Goal: Find specific page/section: Find specific page/section

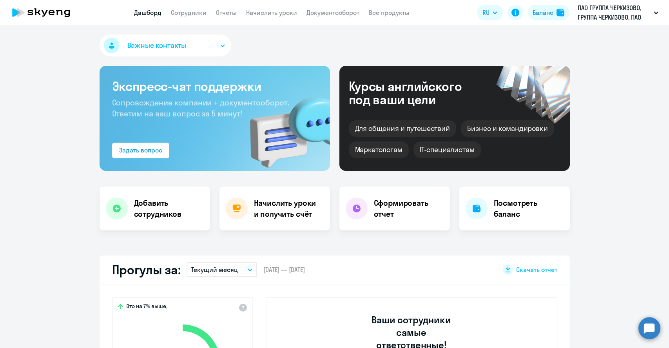
select select "30"
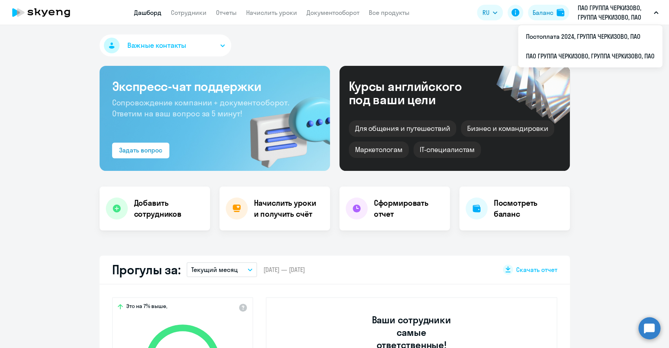
click at [603, 16] on p "ПАО ГРУППА ЧЕРКИЗОВО, ГРУППА ЧЕРКИЗОВО, ПАО" at bounding box center [614, 12] width 73 height 19
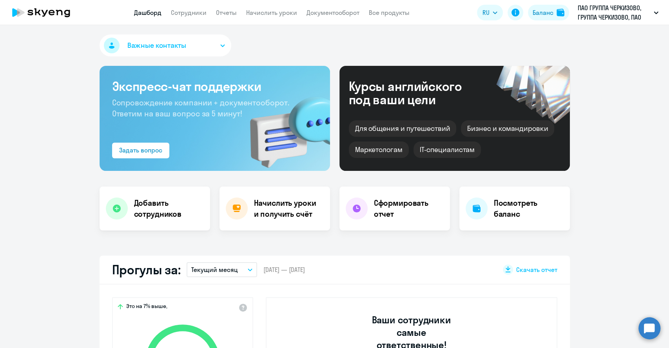
click at [603, 16] on p "ПАО ГРУППА ЧЕРКИЗОВО, ГРУППА ЧЕРКИЗОВО, ПАО" at bounding box center [614, 12] width 73 height 19
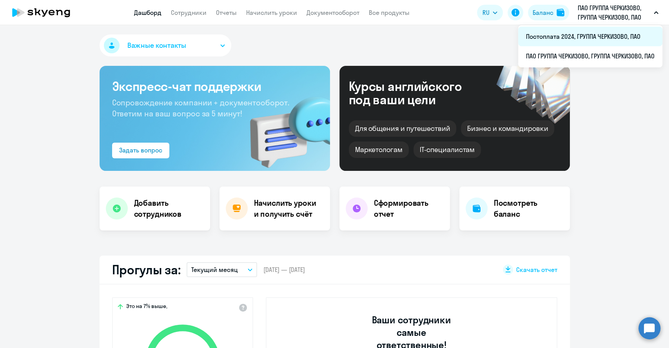
click at [569, 39] on li "Постоплата 2024, ГРУППА ЧЕРКИЗОВО, ПАО" at bounding box center [590, 37] width 144 height 20
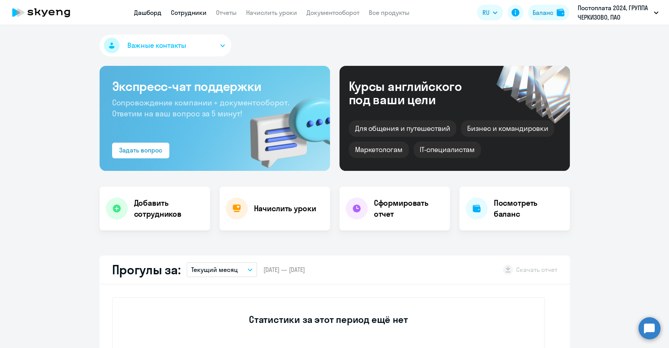
click at [184, 12] on link "Сотрудники" at bounding box center [189, 13] width 36 height 8
select select "30"
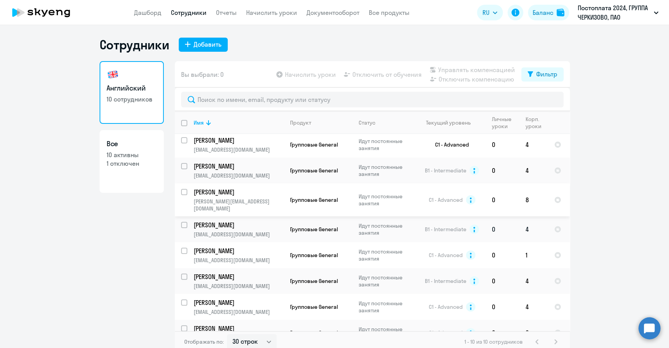
scroll to position [61, 0]
